Goal: Task Accomplishment & Management: Manage account settings

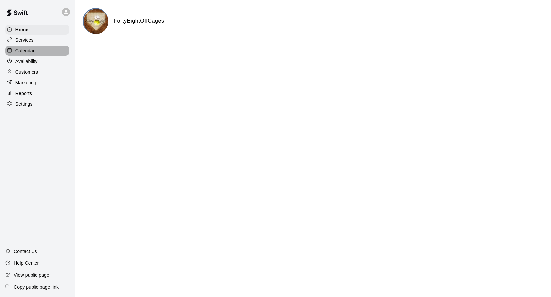
click at [29, 49] on p "Calendar" at bounding box center [24, 50] width 19 height 7
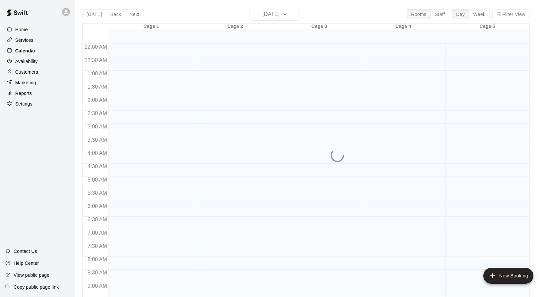
scroll to position [277, 0]
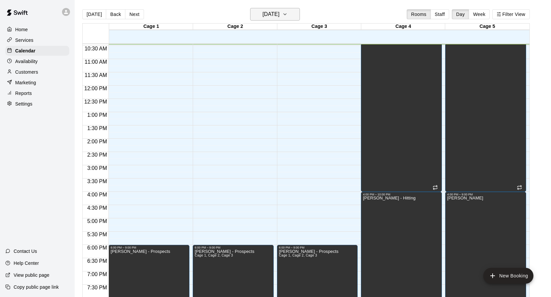
click at [287, 14] on icon "button" at bounding box center [284, 14] width 5 height 8
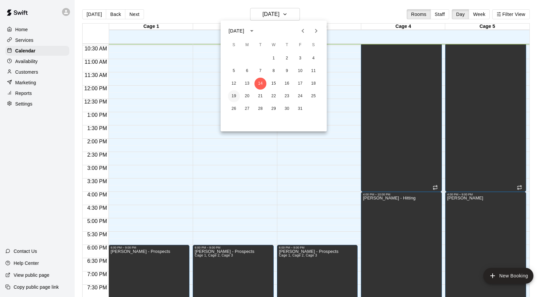
click at [236, 98] on button "19" at bounding box center [234, 96] width 12 height 12
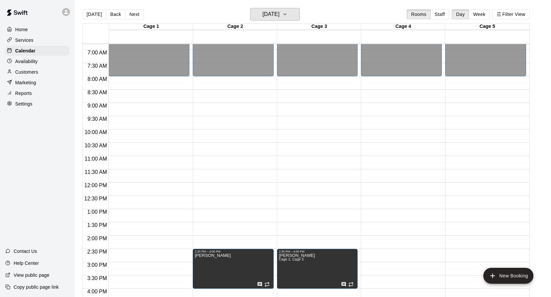
scroll to position [180, 0]
click at [287, 14] on icon "button" at bounding box center [284, 14] width 5 height 8
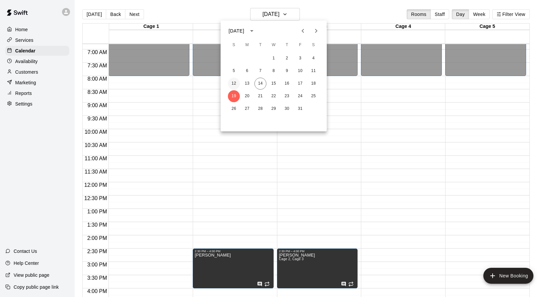
click at [235, 82] on button "12" at bounding box center [234, 84] width 12 height 12
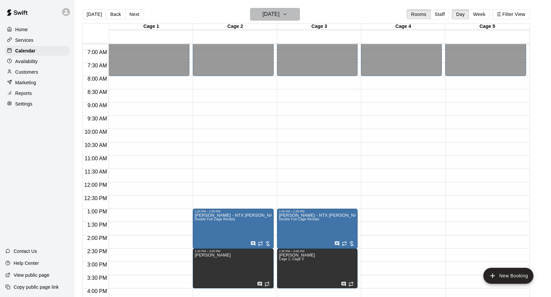
click at [287, 15] on icon "button" at bounding box center [284, 14] width 5 height 8
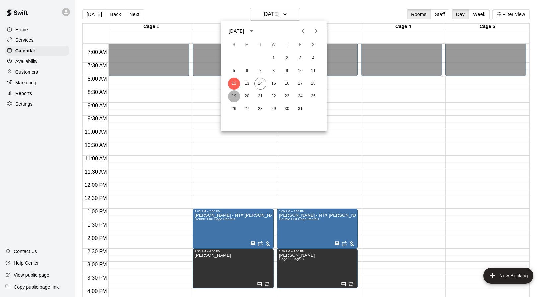
click at [232, 95] on button "19" at bounding box center [234, 96] width 12 height 12
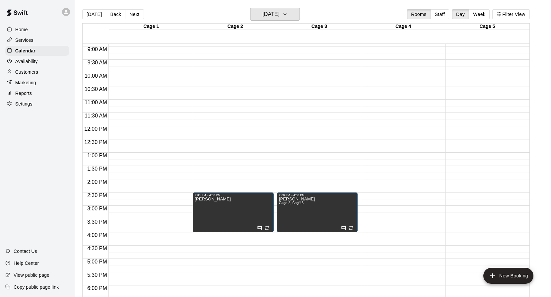
scroll to position [236, 0]
click at [279, 17] on h6 "[DATE]" at bounding box center [270, 14] width 17 height 9
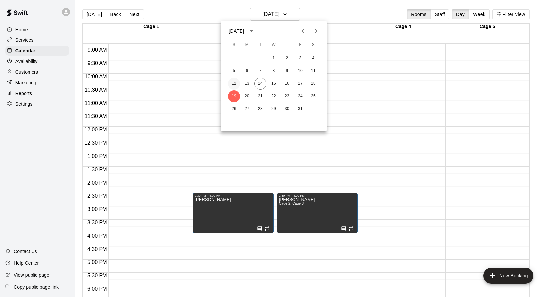
click at [236, 86] on button "12" at bounding box center [234, 84] width 12 height 12
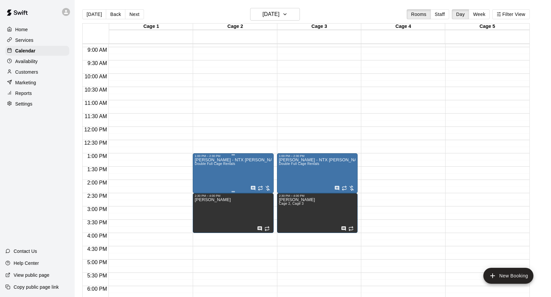
click at [204, 164] on icon "edit" at bounding box center [202, 164] width 8 height 8
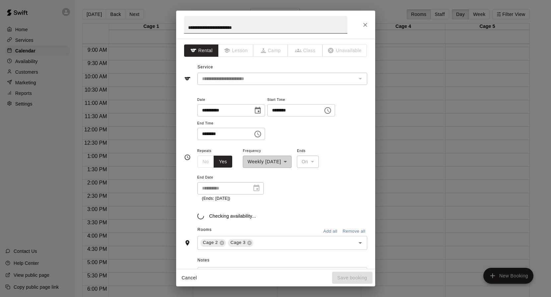
scroll to position [17, 0]
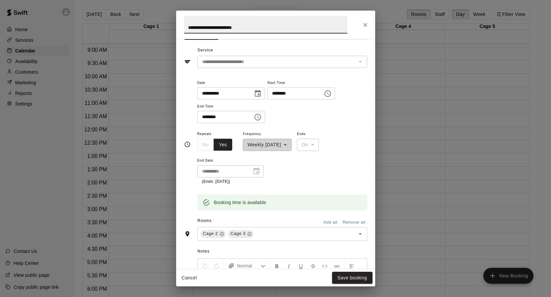
drag, startPoint x: 251, startPoint y: 27, endPoint x: 187, endPoint y: 27, distance: 64.3
click at [187, 27] on input "**********" at bounding box center [265, 25] width 163 height 18
click at [191, 276] on button "Cancel" at bounding box center [189, 277] width 21 height 12
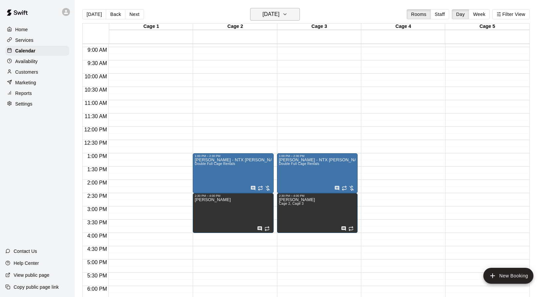
click at [279, 14] on h6 "[DATE]" at bounding box center [270, 14] width 17 height 9
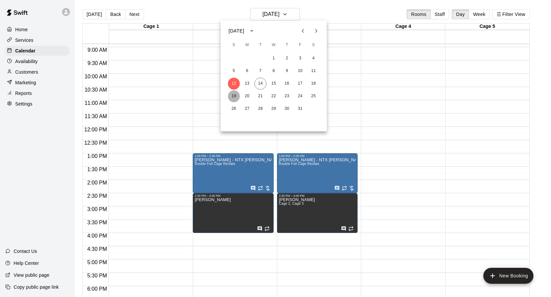
click at [233, 95] on button "19" at bounding box center [234, 96] width 12 height 12
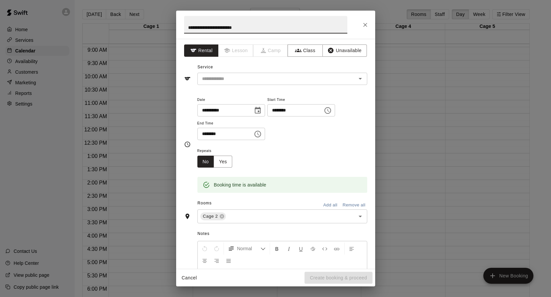
type input "**********"
click at [259, 133] on icon "Choose time, selected time is 1:30 PM" at bounding box center [258, 133] width 2 height 3
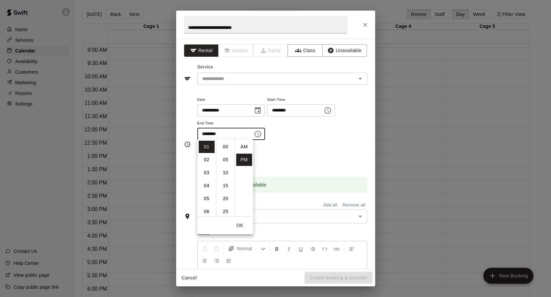
scroll to position [12, 0]
click at [209, 161] on li "02" at bounding box center [207, 159] width 16 height 12
type input "********"
click at [304, 156] on div "Repeats No Yes" at bounding box center [282, 156] width 170 height 21
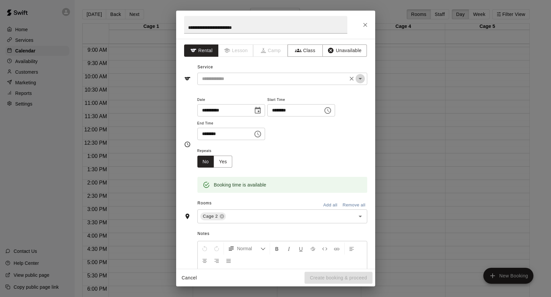
click at [359, 79] on icon "Open" at bounding box center [360, 79] width 8 height 8
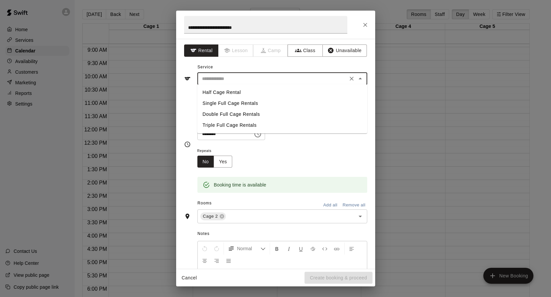
click at [301, 111] on li "Double Full Cage Rentals" at bounding box center [282, 114] width 170 height 11
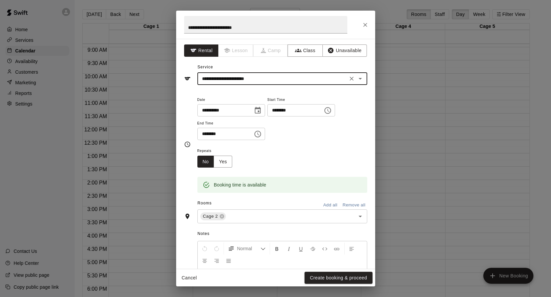
type input "**********"
click at [361, 215] on icon "Open" at bounding box center [360, 216] width 8 height 8
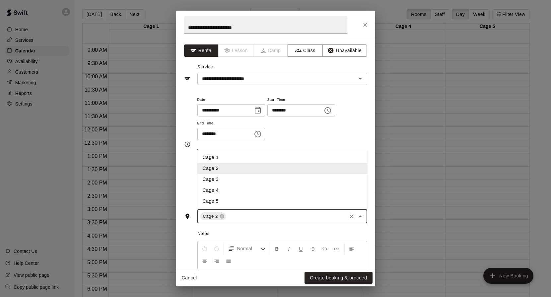
click at [223, 175] on li "Cage 3" at bounding box center [282, 179] width 170 height 11
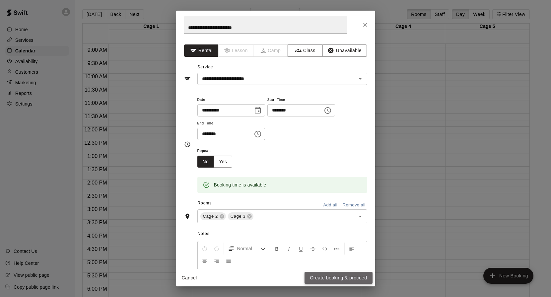
click at [327, 277] on button "Create booking & proceed" at bounding box center [338, 277] width 68 height 12
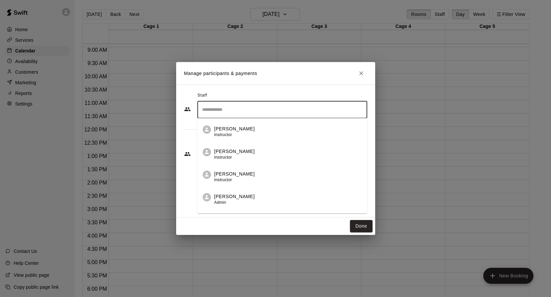
click at [347, 112] on input "Search staff" at bounding box center [282, 110] width 164 height 12
click at [269, 195] on div "[PERSON_NAME] Admin" at bounding box center [287, 199] width 147 height 13
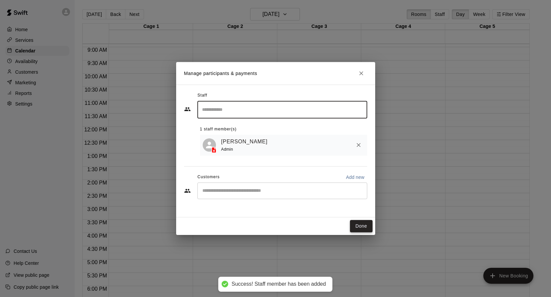
click at [363, 228] on button "Done" at bounding box center [361, 226] width 22 height 12
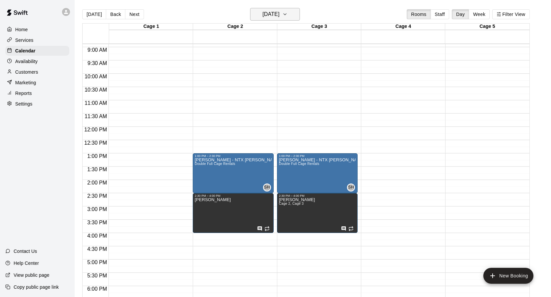
click at [287, 13] on icon "button" at bounding box center [284, 14] width 5 height 8
click at [235, 108] on button "26" at bounding box center [234, 109] width 12 height 12
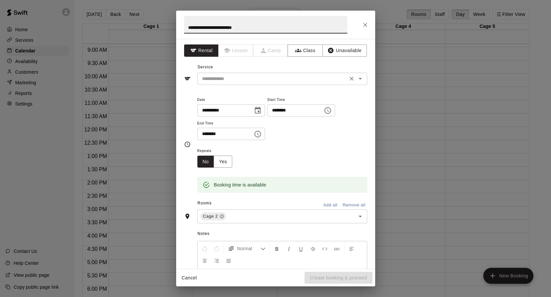
type input "**********"
click at [261, 79] on input "text" at bounding box center [272, 79] width 146 height 8
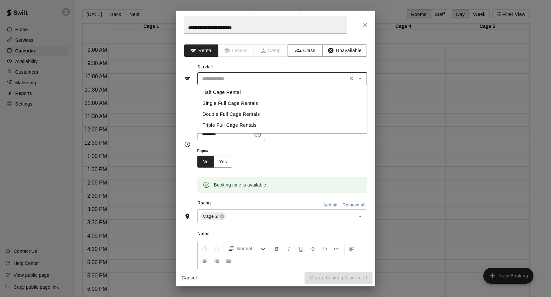
click at [247, 115] on li "Double Full Cage Rentals" at bounding box center [282, 114] width 170 height 11
type input "**********"
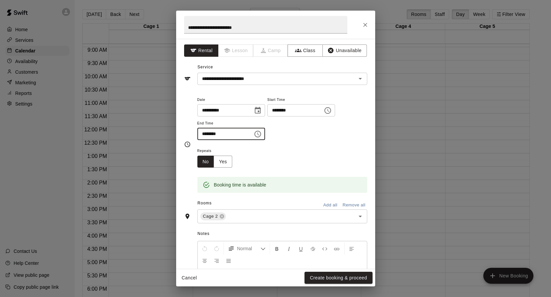
click at [241, 133] on input "********" at bounding box center [222, 134] width 51 height 12
click at [259, 132] on icon "Choose time, selected time is 1:30 PM" at bounding box center [258, 133] width 2 height 3
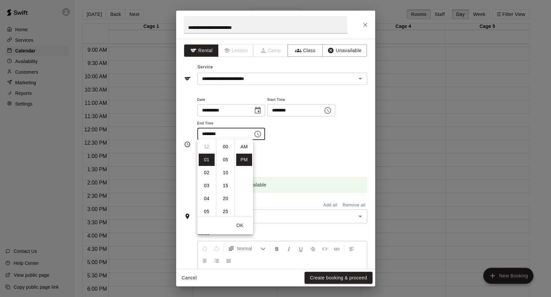
scroll to position [12, 0]
click at [210, 162] on li "02" at bounding box center [207, 159] width 16 height 12
type input "********"
click at [300, 158] on div "Repeats No Yes" at bounding box center [282, 156] width 170 height 21
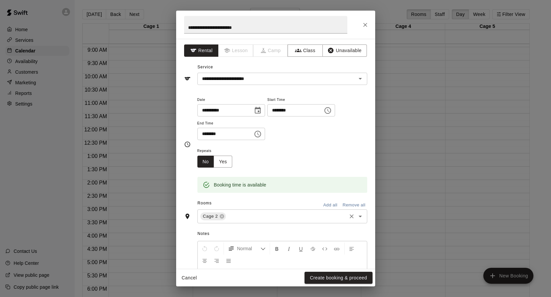
click at [362, 215] on icon "Open" at bounding box center [360, 216] width 8 height 8
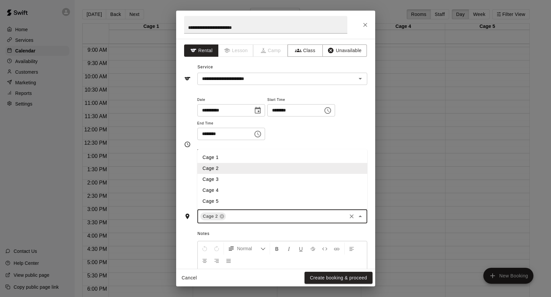
click at [236, 175] on li "Cage 3" at bounding box center [282, 179] width 170 height 11
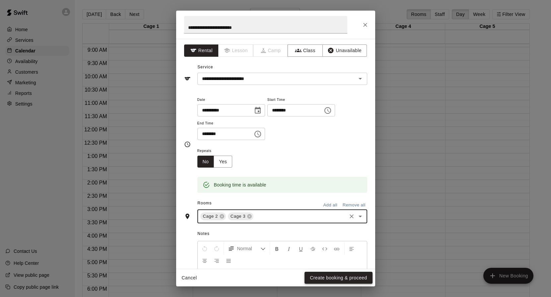
click at [333, 276] on button "Create booking & proceed" at bounding box center [338, 277] width 68 height 12
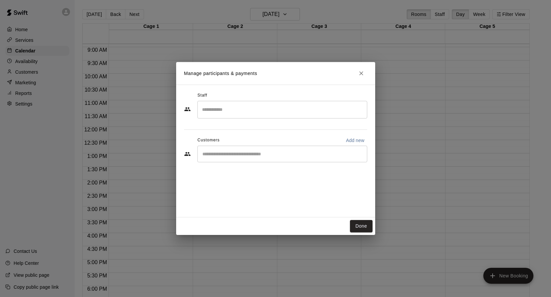
click at [283, 110] on input "Search staff" at bounding box center [282, 110] width 164 height 12
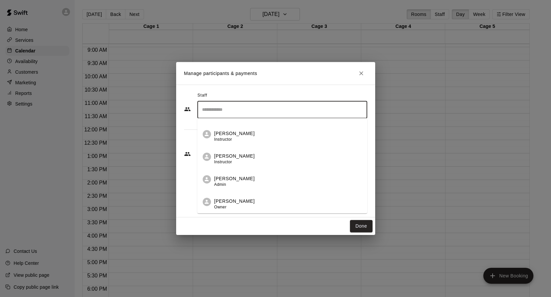
scroll to position [19, 0]
click at [242, 182] on div "[PERSON_NAME] Admin" at bounding box center [234, 181] width 40 height 13
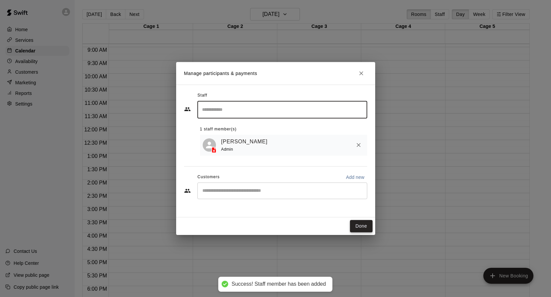
click at [364, 227] on button "Done" at bounding box center [361, 226] width 22 height 12
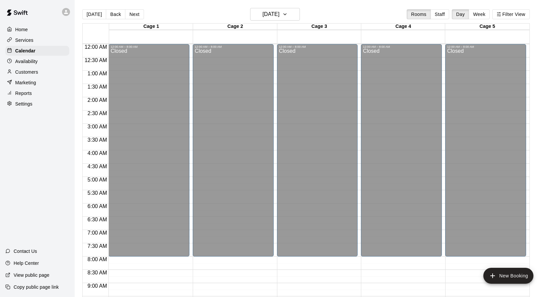
scroll to position [0, 0]
